Goal: Task Accomplishment & Management: Manage account settings

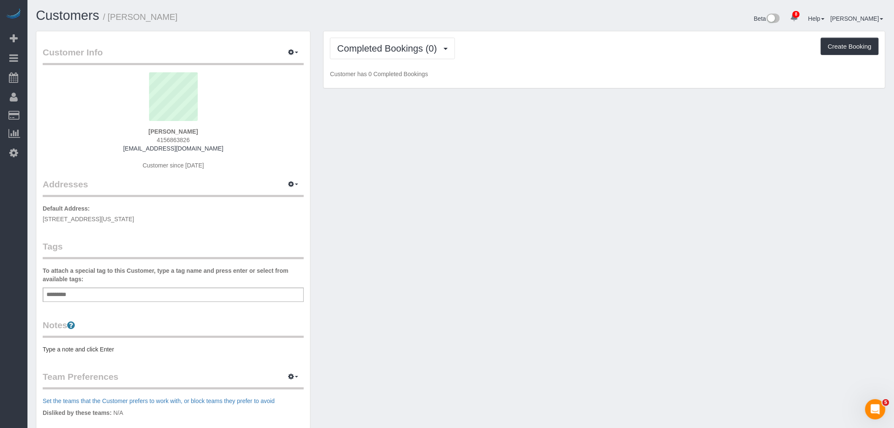
click at [134, 285] on div "To attach a special tag to this Customer, type a tag name and press enter or se…" at bounding box center [173, 284] width 261 height 36
click at [112, 291] on div "Add a tag" at bounding box center [173, 294] width 261 height 14
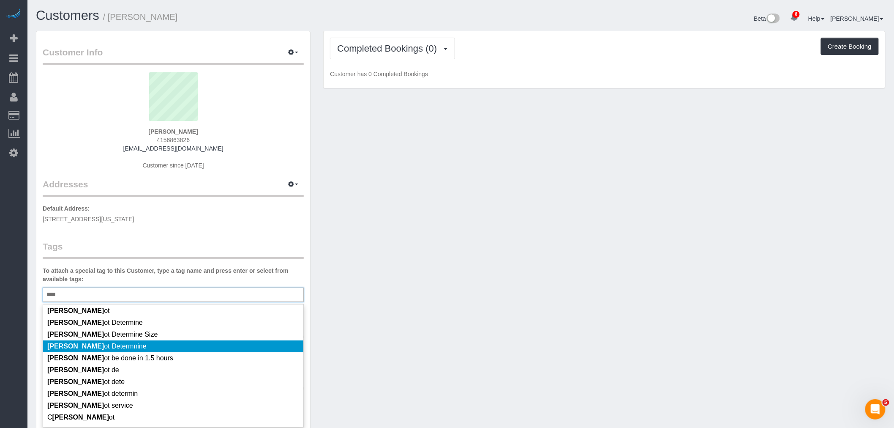
scroll to position [46, 0]
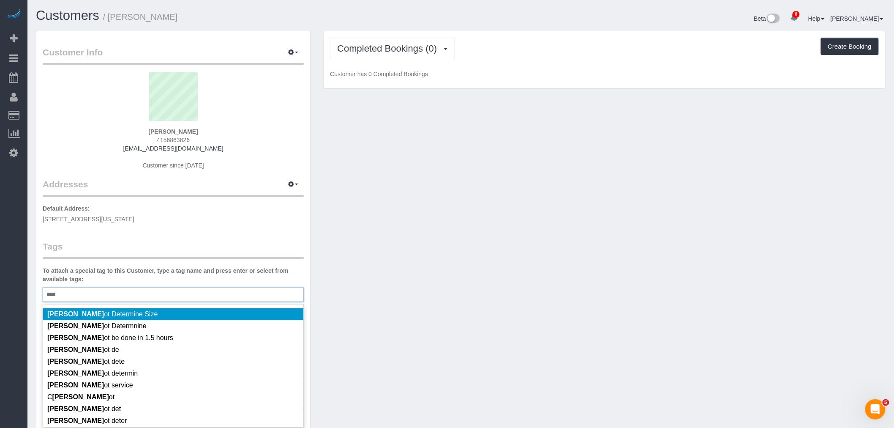
type input "****"
click at [187, 315] on li "Cann ot Determine Size" at bounding box center [173, 314] width 260 height 12
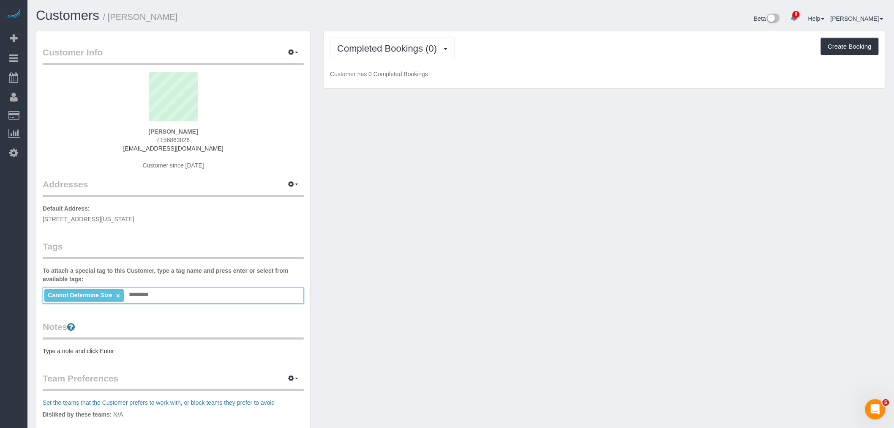
click at [99, 351] on pre "Type a note and click Enter" at bounding box center [173, 351] width 261 height 8
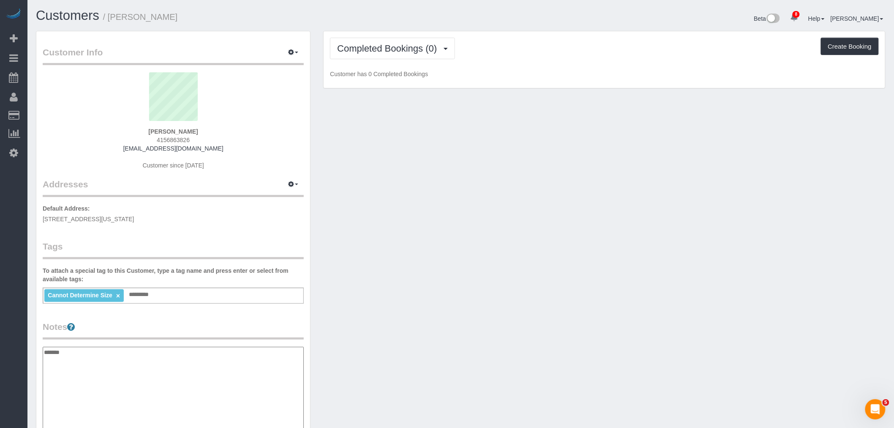
type textarea "********"
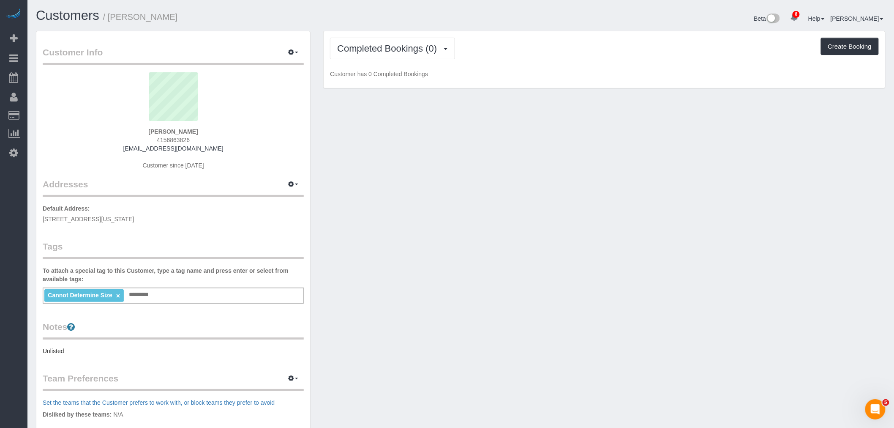
click at [424, 263] on div "Customer Info Edit Contact Info Send Message Email Preferences Special Sales Ta…" at bounding box center [461, 306] width 863 height 551
click at [296, 182] on button "button" at bounding box center [293, 184] width 21 height 13
click at [289, 197] on button "Manage Addresses" at bounding box center [269, 200] width 68 height 12
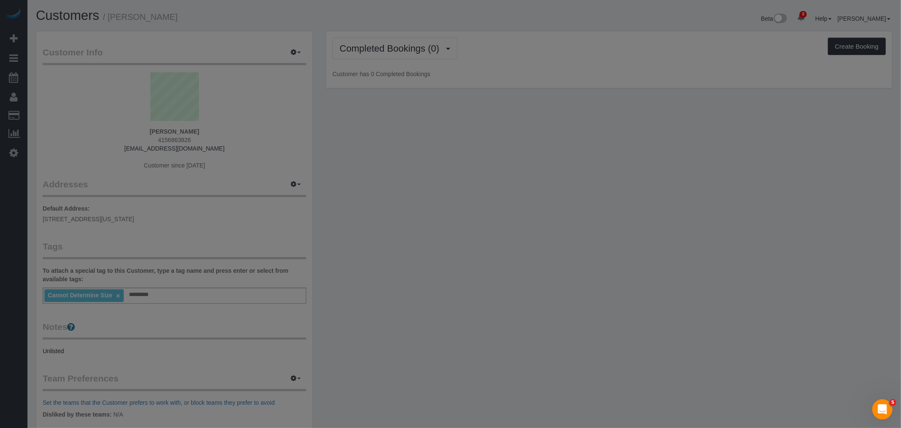
select select "NY"
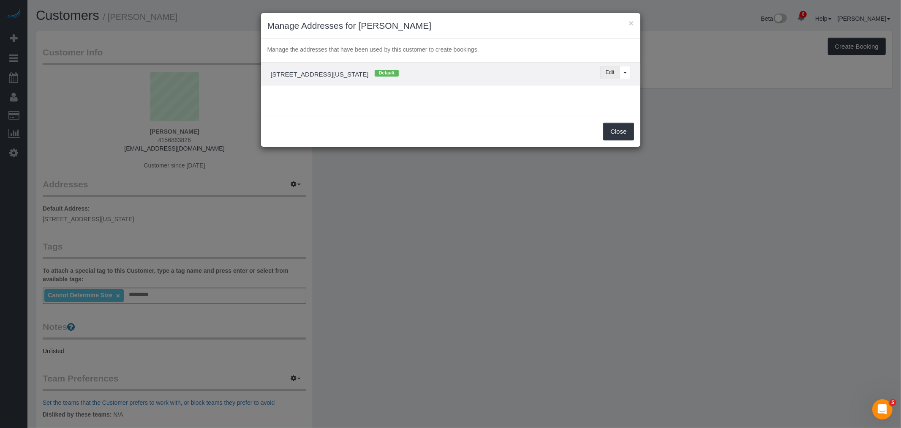
click at [608, 73] on button "Edit" at bounding box center [611, 72] width 20 height 13
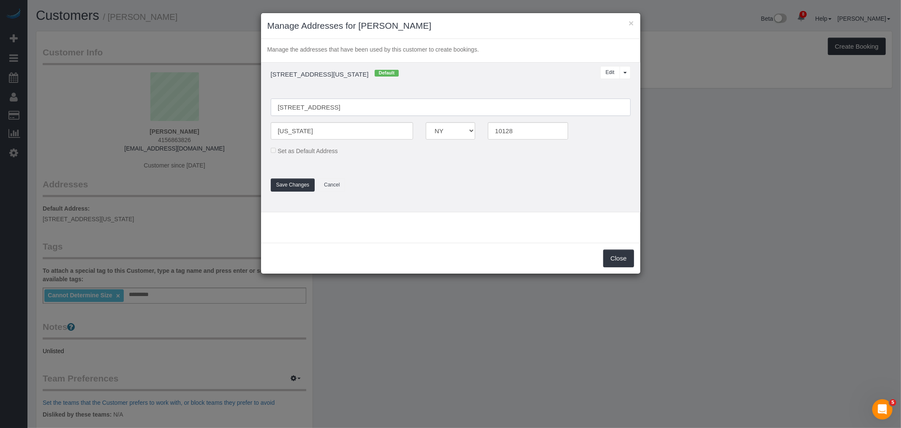
drag, startPoint x: 289, startPoint y: 106, endPoint x: 296, endPoint y: 107, distance: 7.2
click at [289, 106] on input "339 e 94 st, Apt 3B" at bounding box center [451, 106] width 360 height 17
type input "339 East 94th Street, Apt. 3B"
click at [483, 77] on h4 "339 e 94 st, Apt 3B, New York, NY 10128 Default" at bounding box center [405, 74] width 280 height 8
click at [298, 188] on button "Save Changes" at bounding box center [293, 184] width 44 height 13
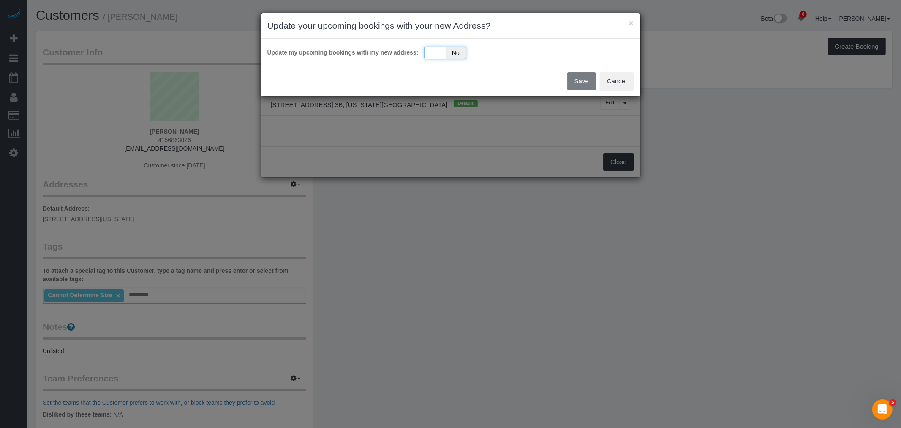
click at [438, 52] on div "Yes No" at bounding box center [445, 52] width 42 height 13
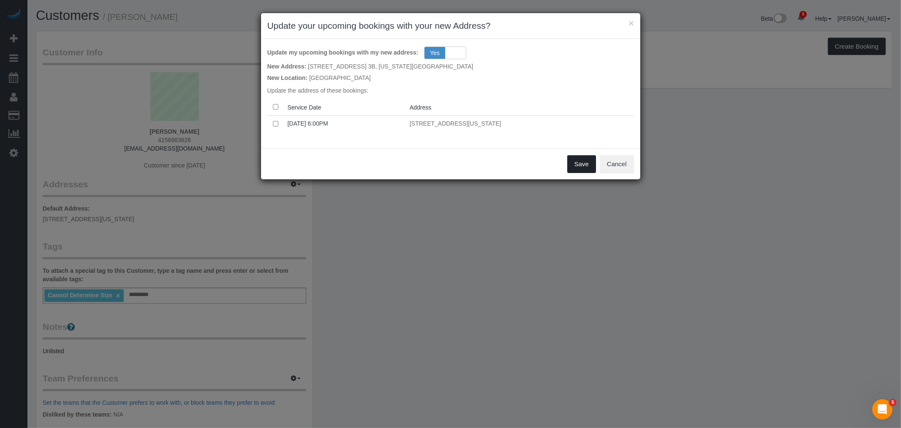
click at [579, 162] on button "Save" at bounding box center [582, 164] width 29 height 18
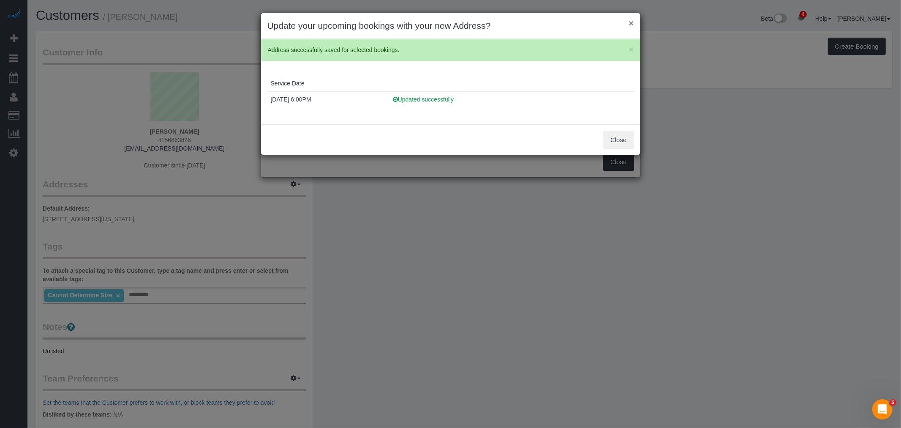
click at [631, 23] on button "×" at bounding box center [631, 23] width 5 height 9
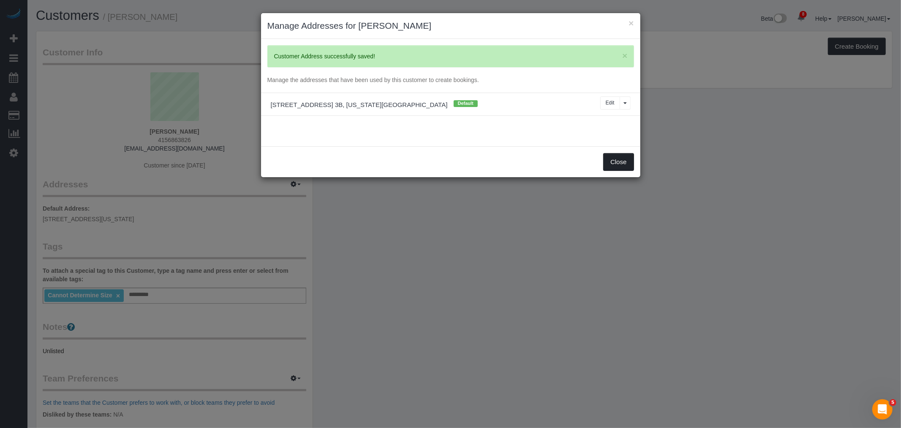
click at [620, 164] on button "Close" at bounding box center [619, 162] width 30 height 18
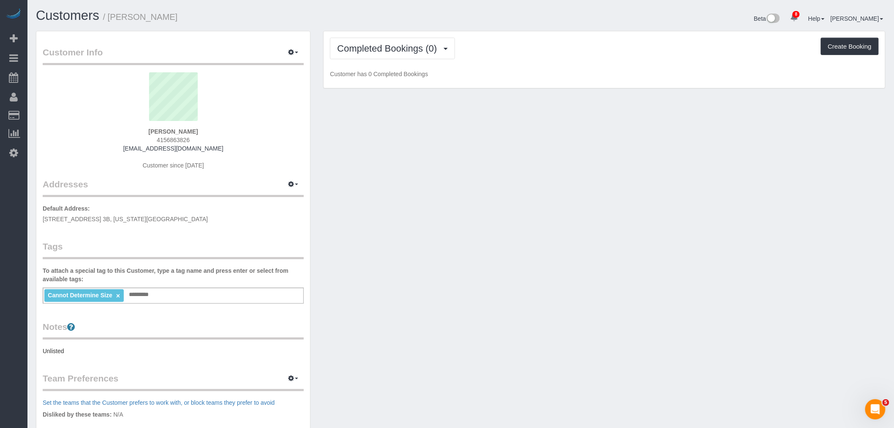
click at [529, 162] on div "Customer Info Edit Contact Info Send Message Email Preferences Special Sales Ta…" at bounding box center [461, 306] width 863 height 551
click at [406, 49] on span "Completed Bookings (0)" at bounding box center [389, 48] width 104 height 11
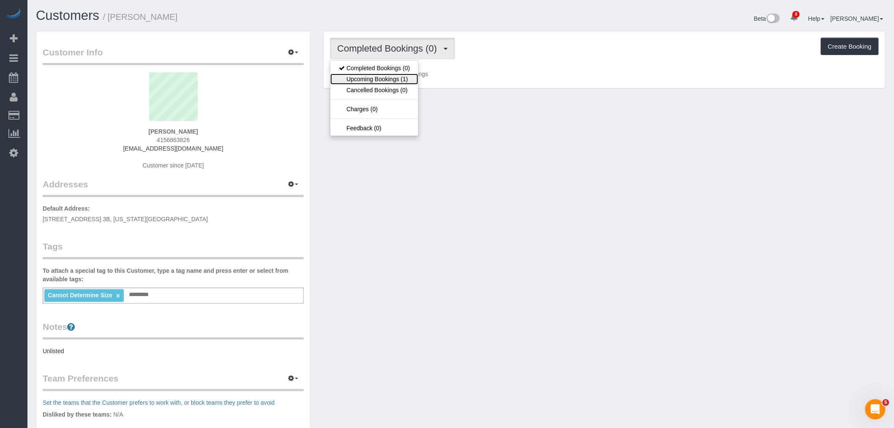
click at [404, 81] on link "Upcoming Bookings (1)" at bounding box center [374, 79] width 88 height 11
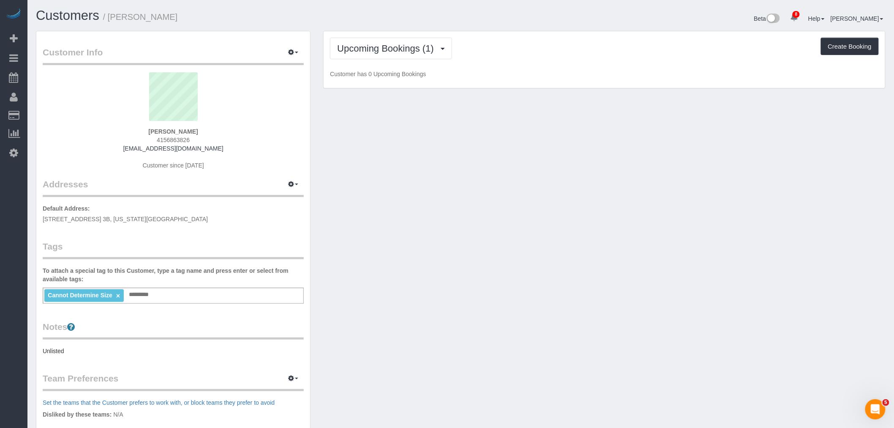
click at [508, 78] on p "Customer has 0 Upcoming Bookings" at bounding box center [604, 74] width 549 height 8
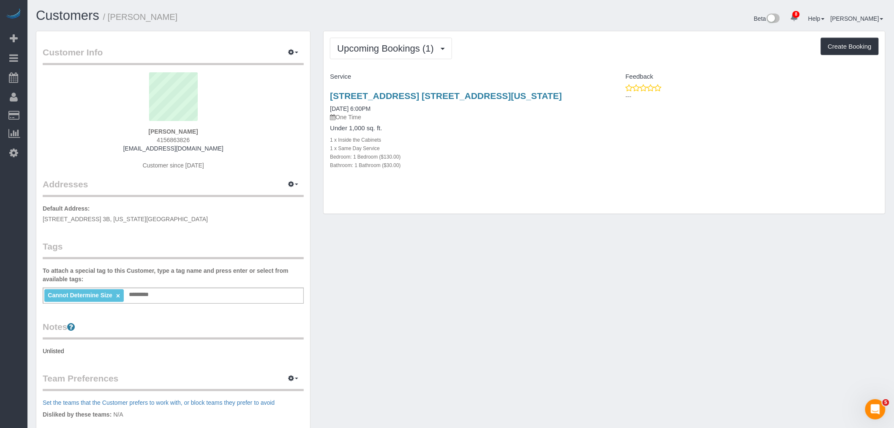
click at [571, 155] on div "Bedroom: 1 Bedroom ($130.00)" at bounding box center [464, 156] width 268 height 8
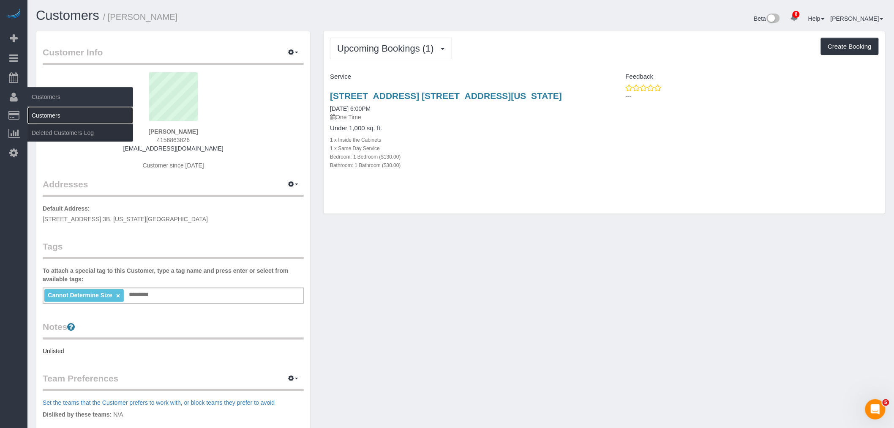
drag, startPoint x: 58, startPoint y: 112, endPoint x: 297, endPoint y: 93, distance: 239.1
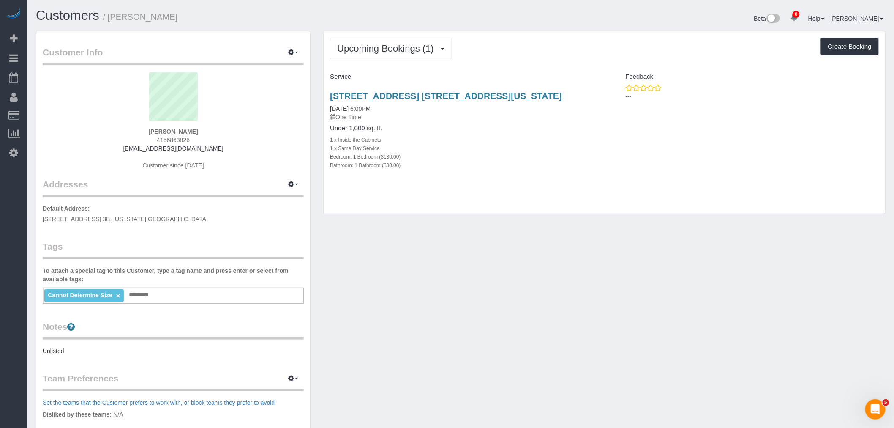
click at [58, 112] on link "Customers" at bounding box center [80, 115] width 106 height 17
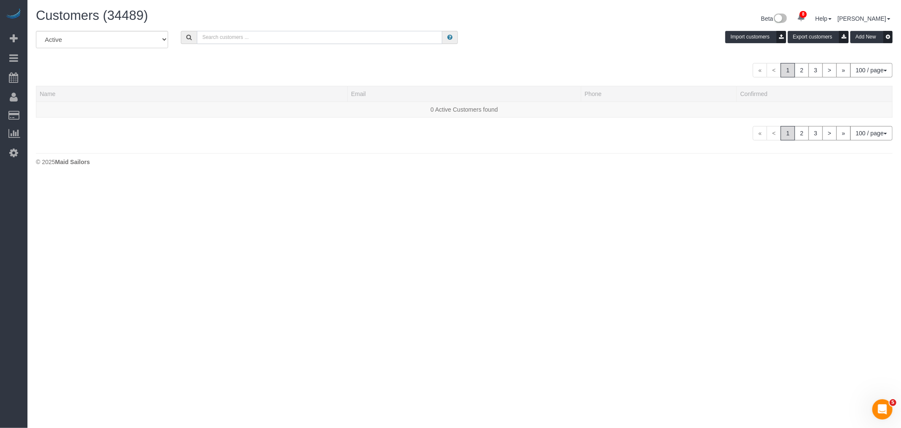
click at [233, 35] on input "text" at bounding box center [320, 37] width 246 height 13
paste input "Francesca Racanelli"
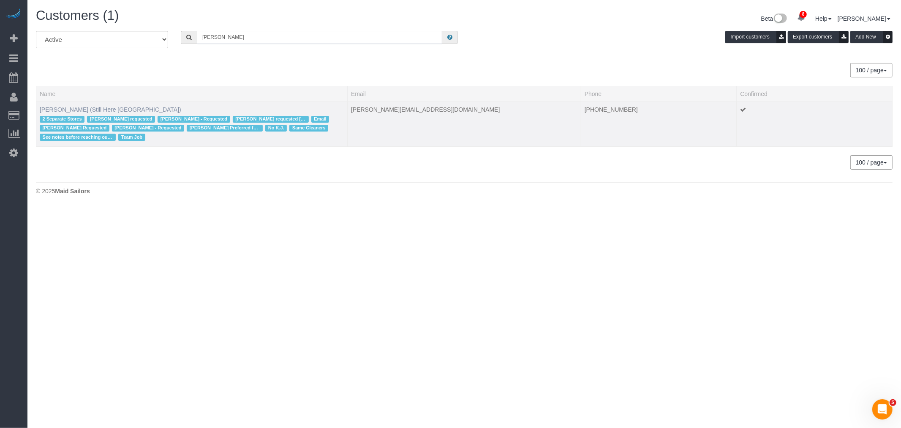
type input "Francesca Racanelli"
click at [77, 110] on link "Francesca Racanelli (Still Here NYC)" at bounding box center [111, 109] width 142 height 7
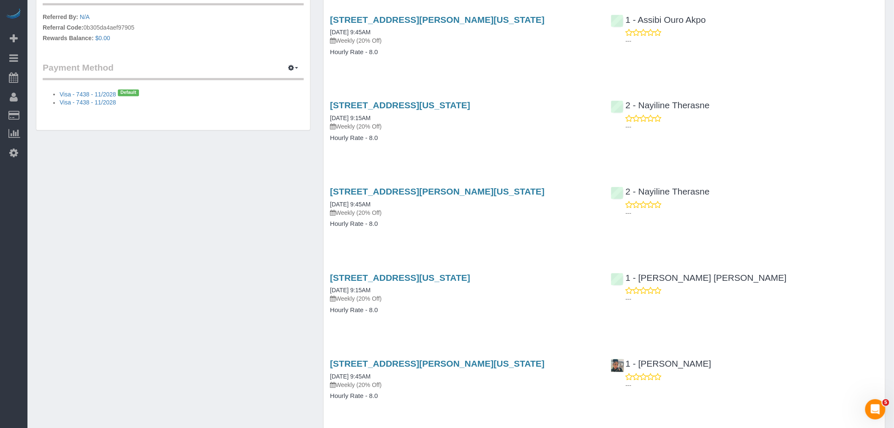
scroll to position [704, 0]
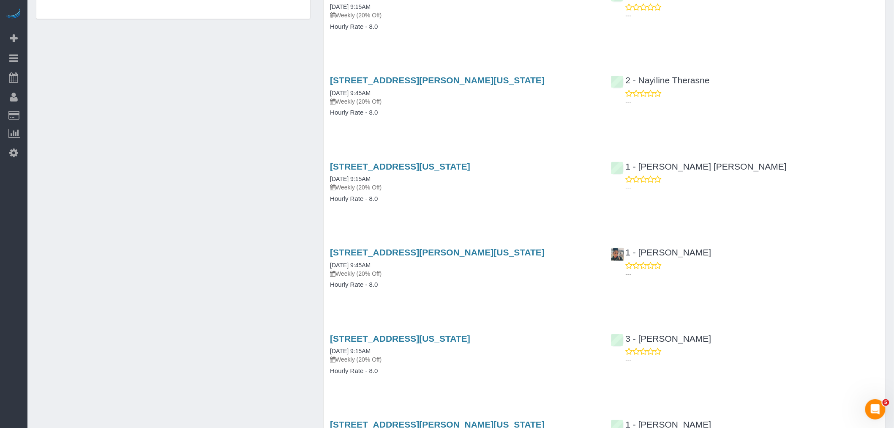
click at [563, 213] on div "905 Madison Avenue, New York, NY 10021 07/28/2025 9:15AM Weekly (20% Off) Hourl…" at bounding box center [464, 186] width 281 height 65
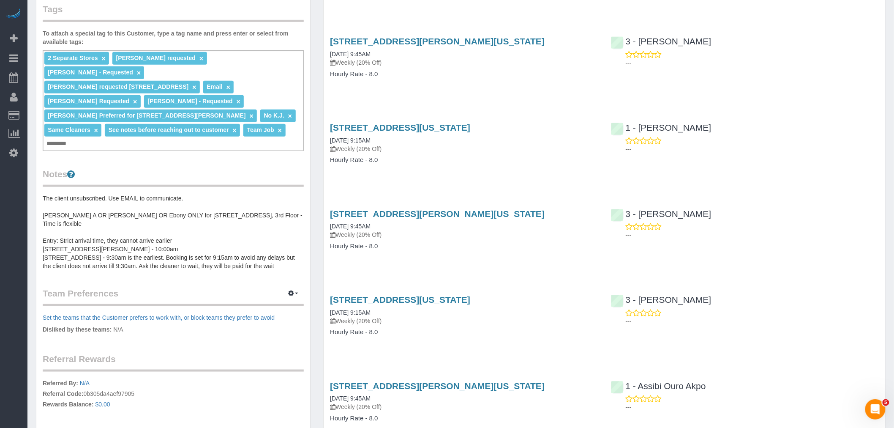
scroll to position [0, 0]
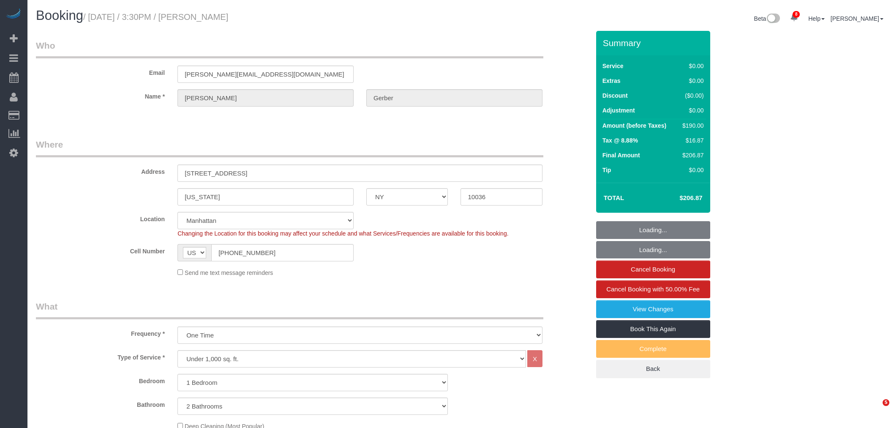
select select "NY"
select select "1"
select select "2"
select select "string:stripe-pm_1S1vJM4VGloSiKo76Xl81MPA"
select select "number:89"
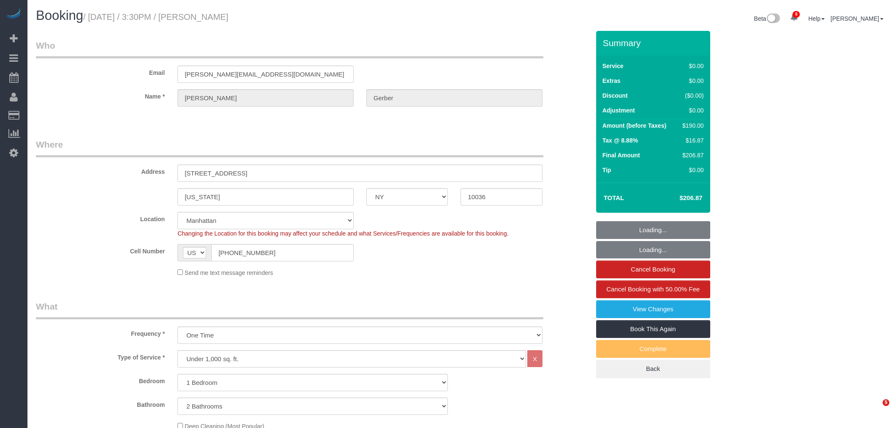
select select "number:90"
select select "number:15"
select select "number:5"
